Goal: Find contact information: Find contact information

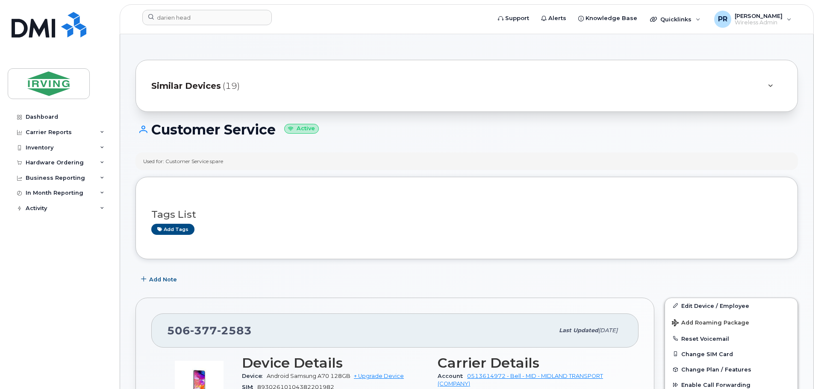
scroll to position [85, 0]
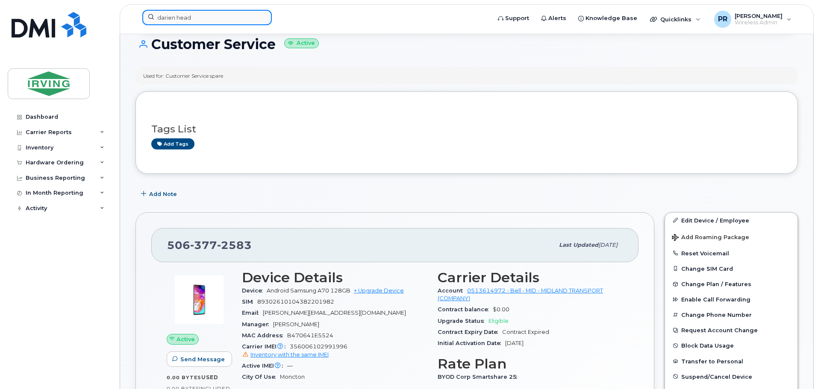
click at [212, 23] on input "darien head" at bounding box center [206, 17] width 129 height 15
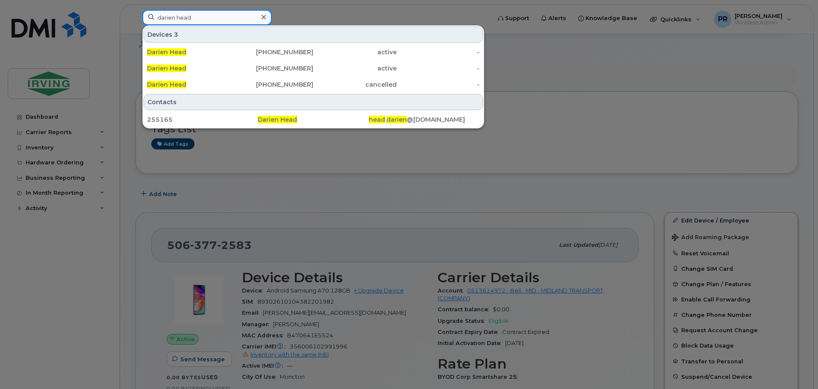
drag, startPoint x: 210, startPoint y: 18, endPoint x: 111, endPoint y: 19, distance: 99.5
click at [135, 19] on div "darien head Devices 3 Darien Head [PHONE_NUMBER] active - Darien Head [PHONE_NU…" at bounding box center [313, 19] width 356 height 19
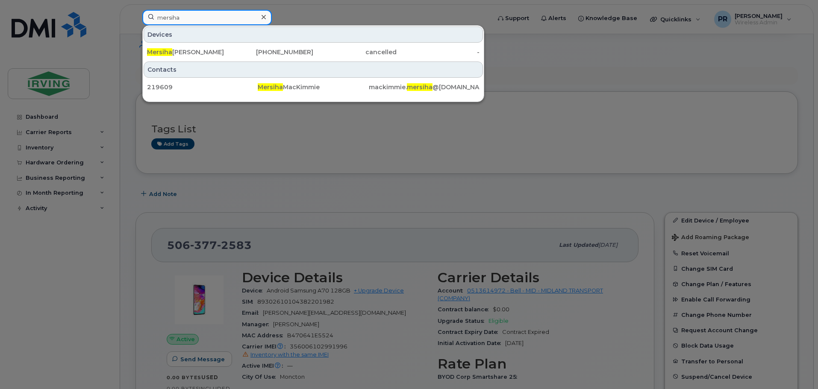
type input "mersiha"
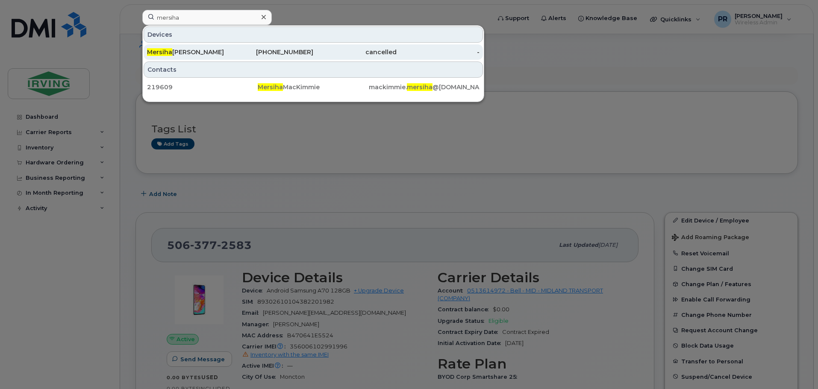
click at [199, 55] on div "[PERSON_NAME] Mac [PERSON_NAME]" at bounding box center [188, 52] width 83 height 9
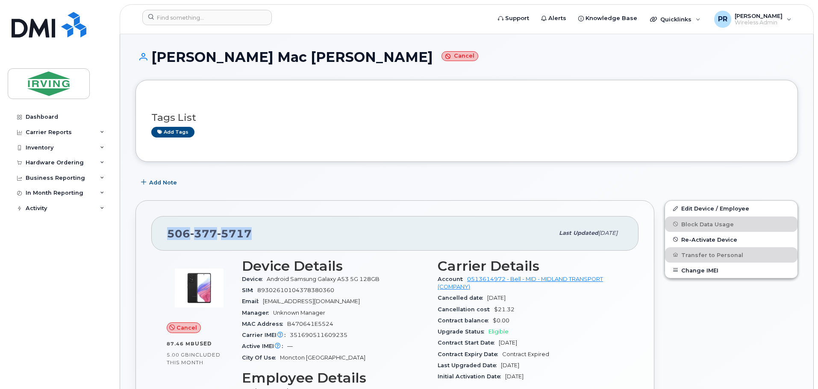
drag, startPoint x: 252, startPoint y: 236, endPoint x: 152, endPoint y: 237, distance: 99.1
click at [152, 237] on div "[PHONE_NUMBER] Last updated [DATE]" at bounding box center [394, 233] width 487 height 34
copy span "[PHONE_NUMBER]"
